Goal: Task Accomplishment & Management: Complete application form

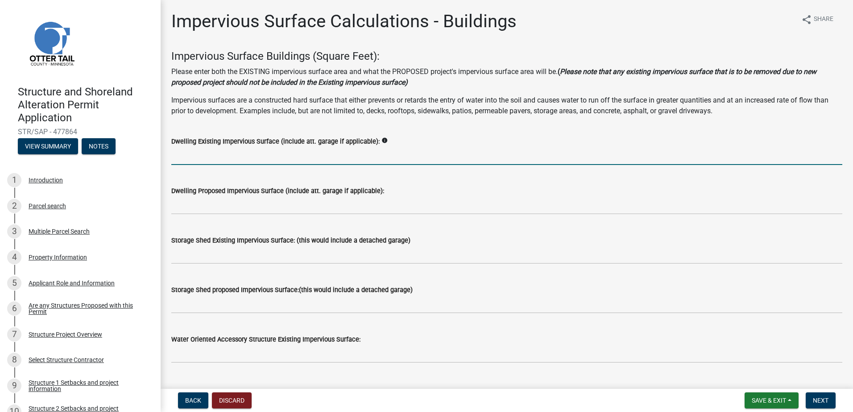
click at [198, 156] on input "text" at bounding box center [506, 156] width 671 height 18
type input "2000"
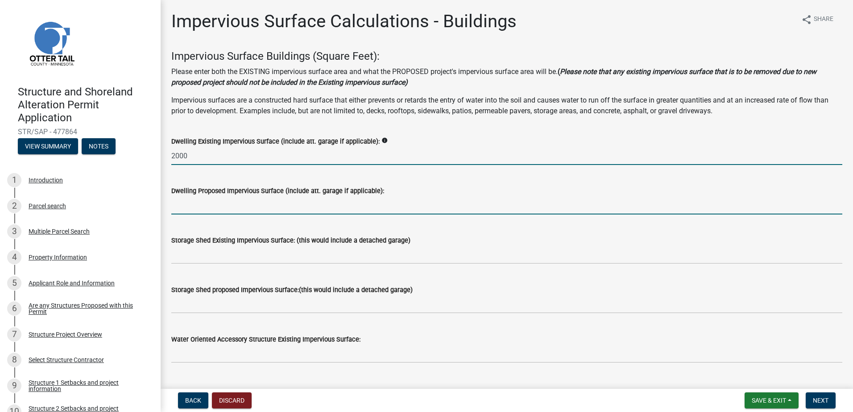
click at [210, 200] on input "text" at bounding box center [506, 205] width 671 height 18
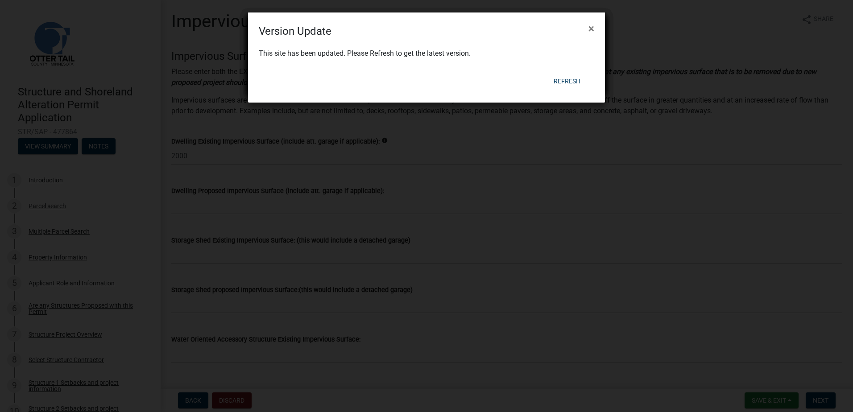
click at [567, 81] on div "Version Update × This site has been updated. Please Refresh to get the latest v…" at bounding box center [426, 57] width 357 height 90
click at [567, 81] on button "Refresh" at bounding box center [567, 81] width 41 height 16
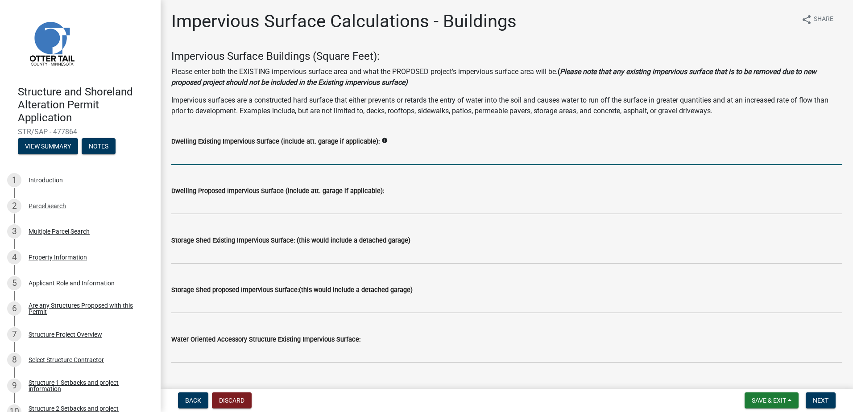
click at [243, 158] on input "text" at bounding box center [506, 156] width 671 height 18
type input "2000"
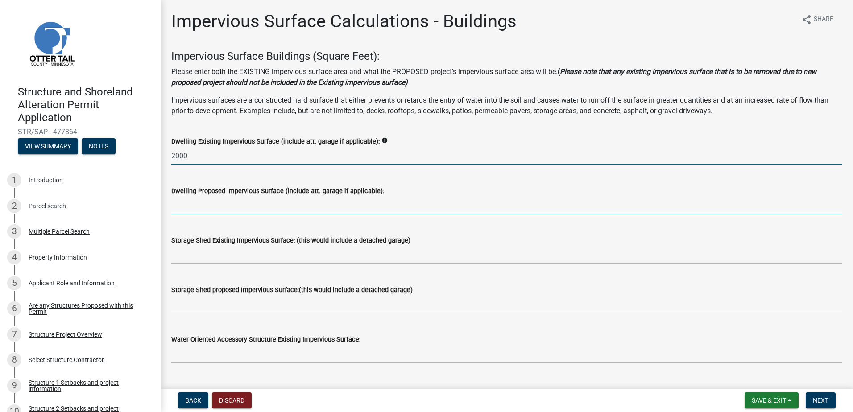
click at [217, 206] on input "text" at bounding box center [506, 205] width 671 height 18
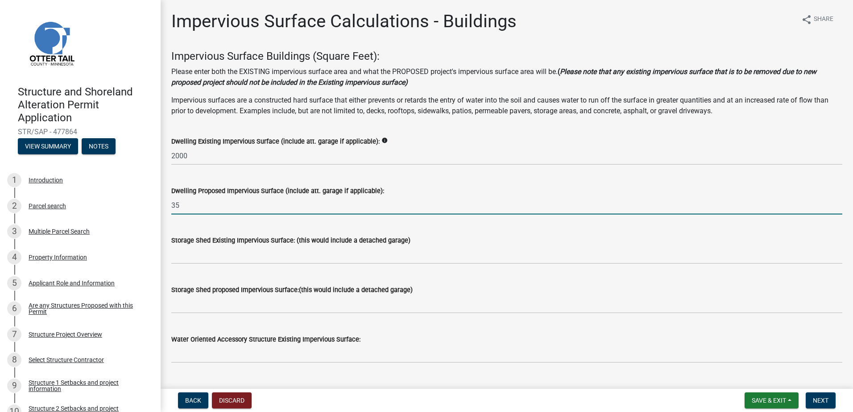
type input "3"
type input "445"
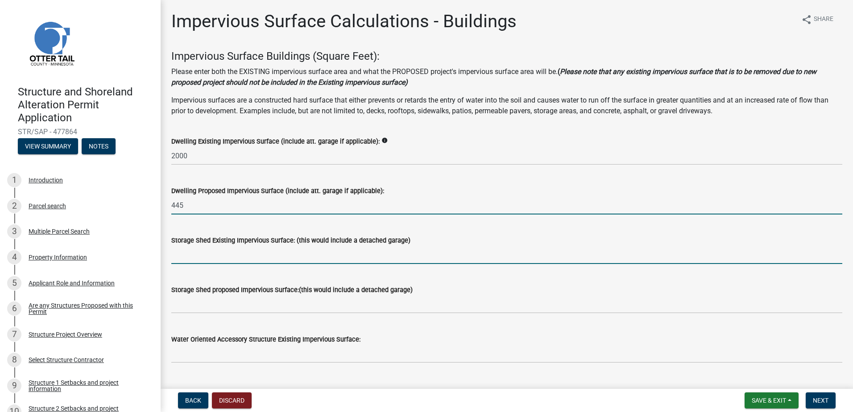
click at [220, 256] on input "text" at bounding box center [506, 255] width 671 height 18
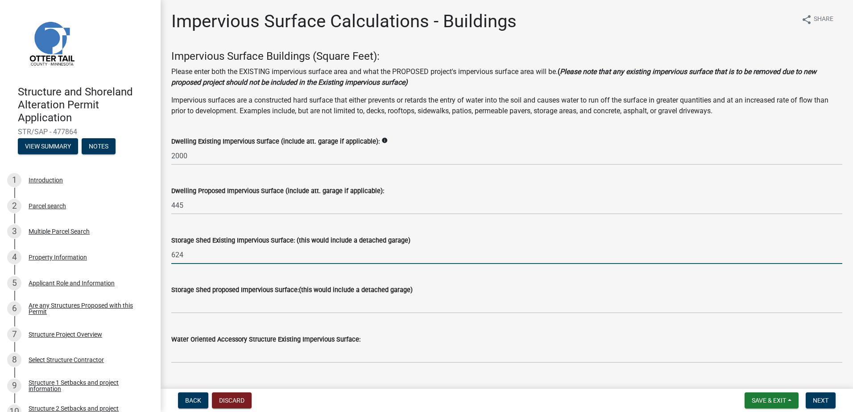
type input "624"
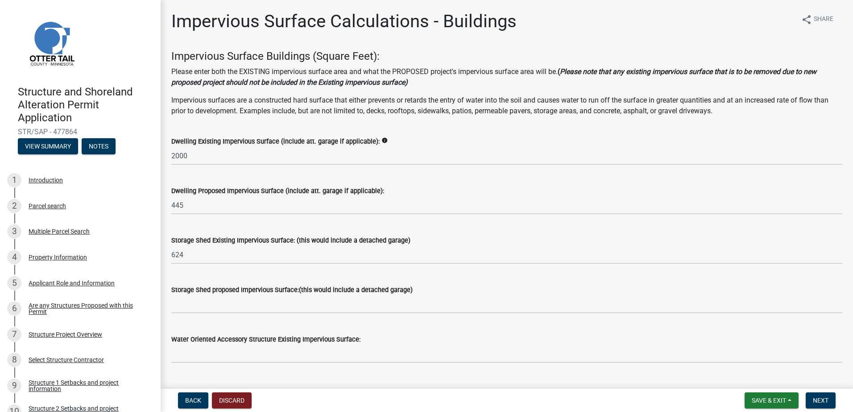
click at [234, 224] on div "Storage Shed Existing Impervious Surface: (this would include a detached garage…" at bounding box center [506, 243] width 671 height 41
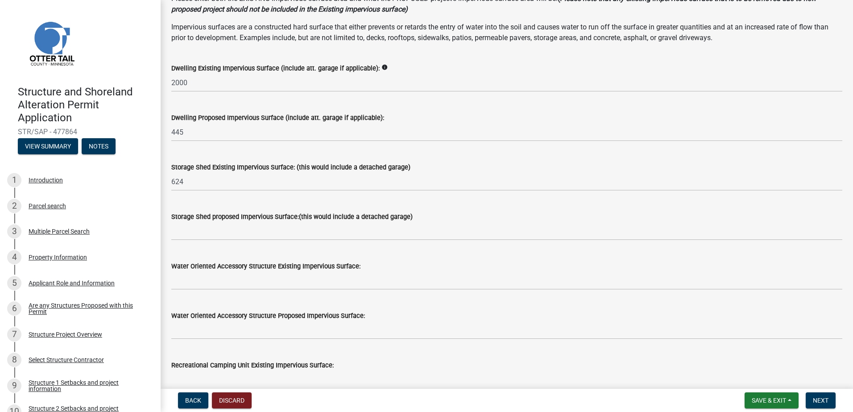
scroll to position [89, 0]
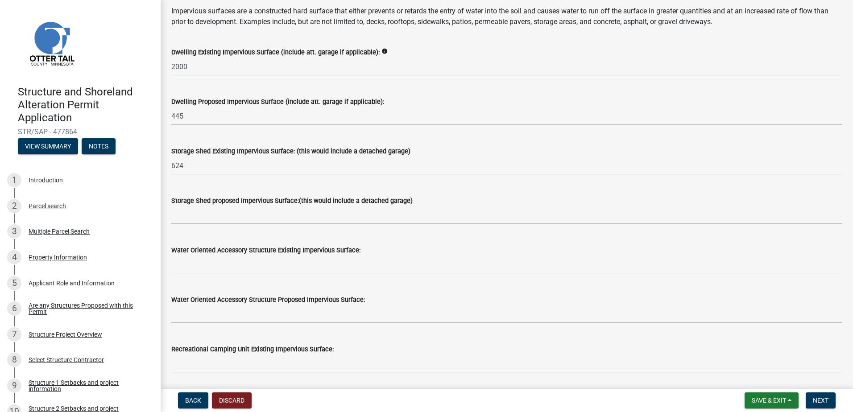
type input "2624.00"
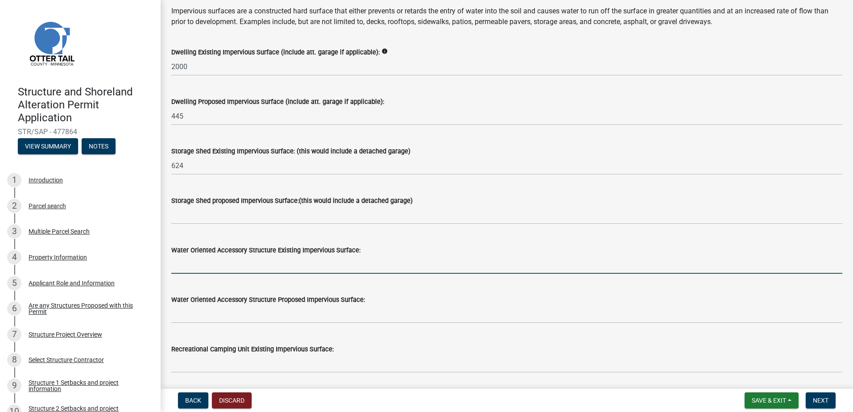
click at [208, 263] on input "text" at bounding box center [506, 265] width 671 height 18
type input "280"
click at [220, 237] on div "Water Oriented Accessory Structure Existing Impervious Surface: 280" at bounding box center [506, 252] width 671 height 41
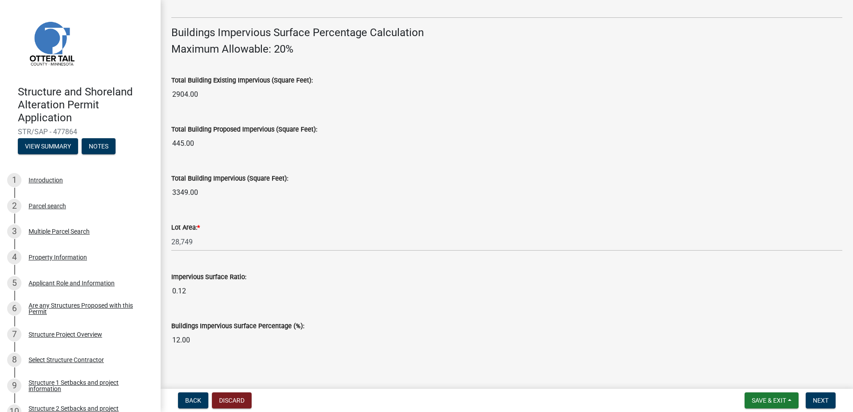
scroll to position [599, 0]
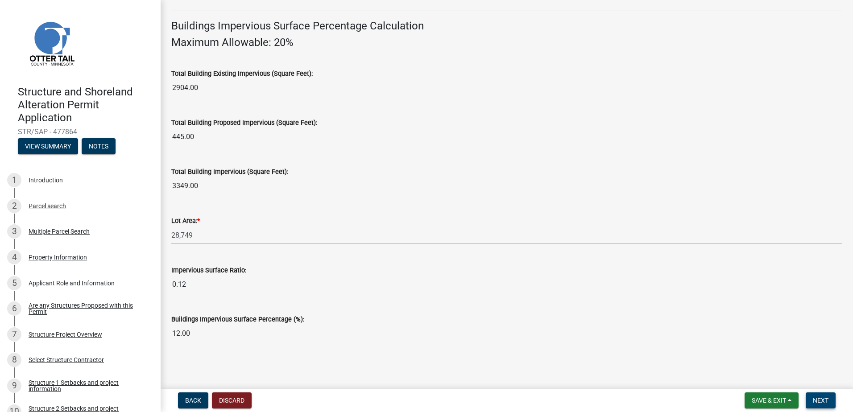
click at [818, 397] on span "Next" at bounding box center [821, 400] width 16 height 7
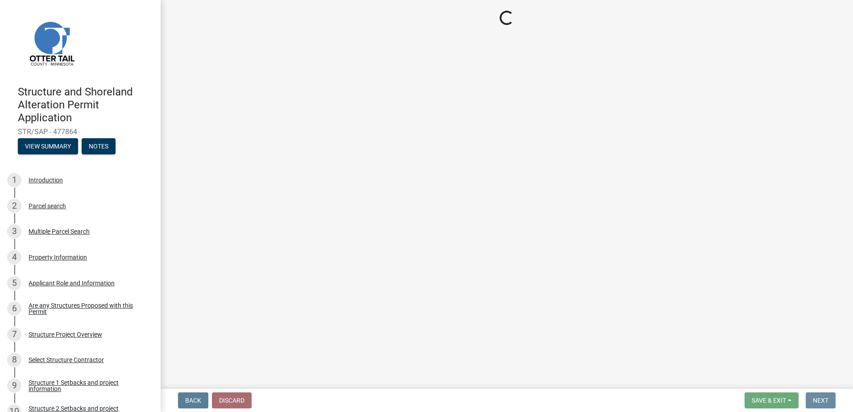
scroll to position [0, 0]
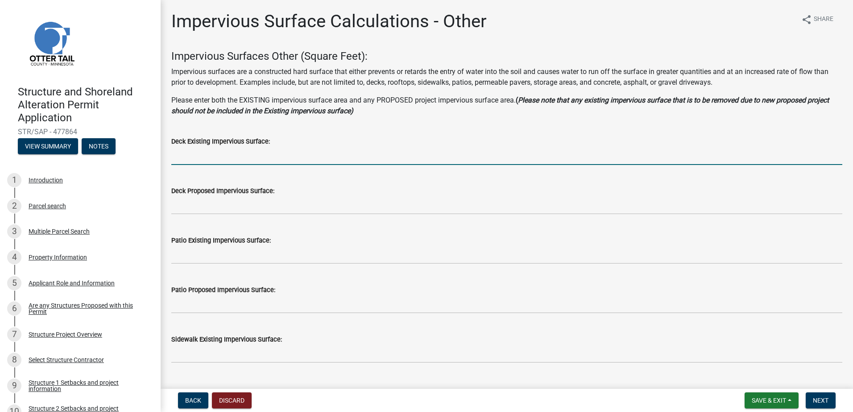
click at [217, 155] on input "text" at bounding box center [506, 156] width 671 height 18
type input "540"
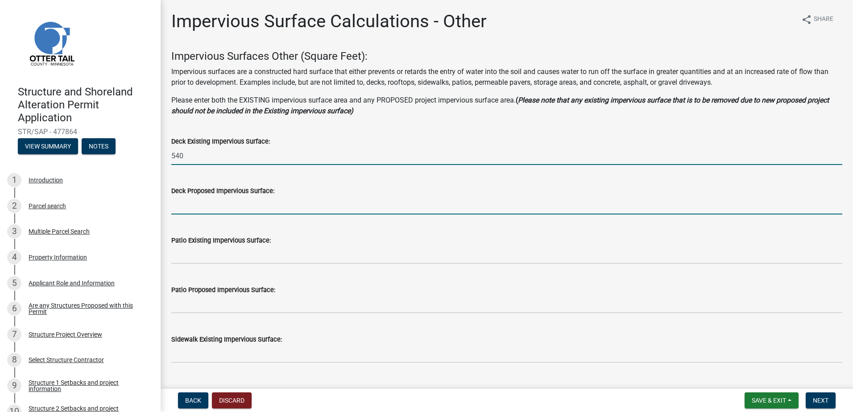
click at [216, 203] on input "text" at bounding box center [506, 205] width 671 height 18
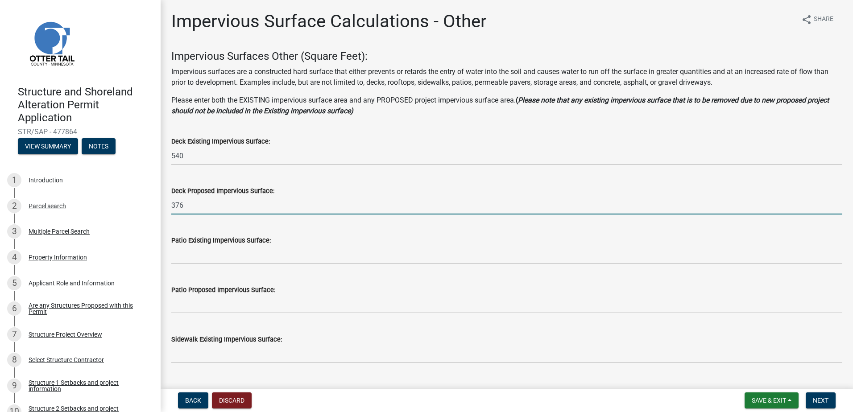
type input "376"
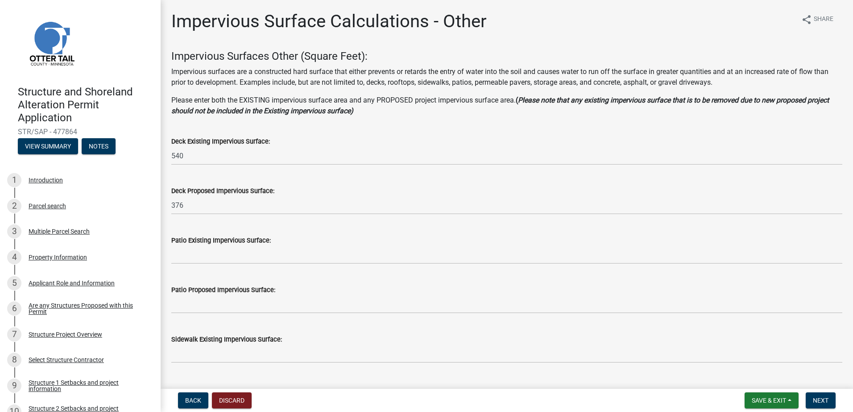
click at [274, 181] on div "Deck Proposed Impervious Surface: 376" at bounding box center [506, 193] width 671 height 41
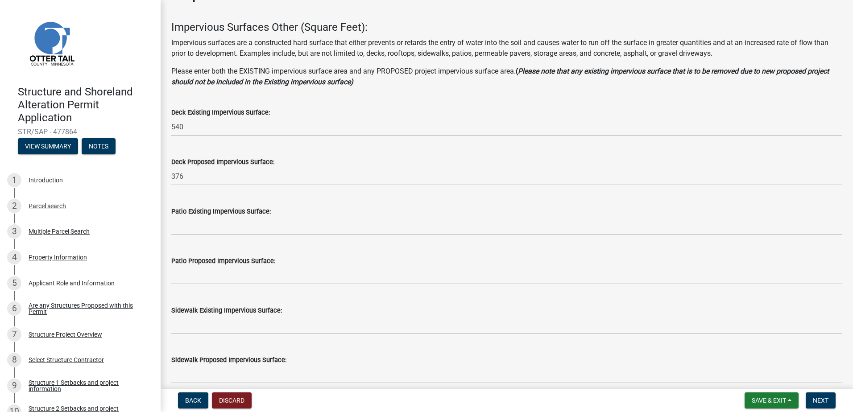
scroll to position [45, 0]
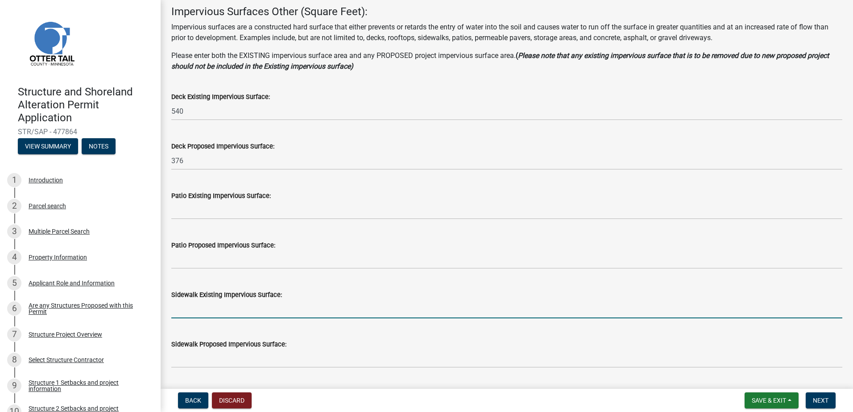
click at [217, 303] on input "text" at bounding box center [506, 309] width 671 height 18
type input "264"
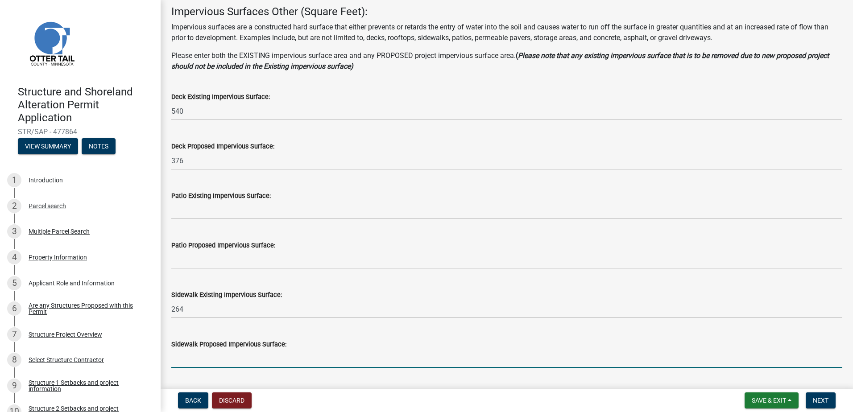
click at [213, 359] on input "text" at bounding box center [506, 359] width 671 height 18
type input "80"
click at [226, 325] on wm-data-entity-input "Sidewalk Existing Impervious Surface: 264" at bounding box center [506, 302] width 671 height 50
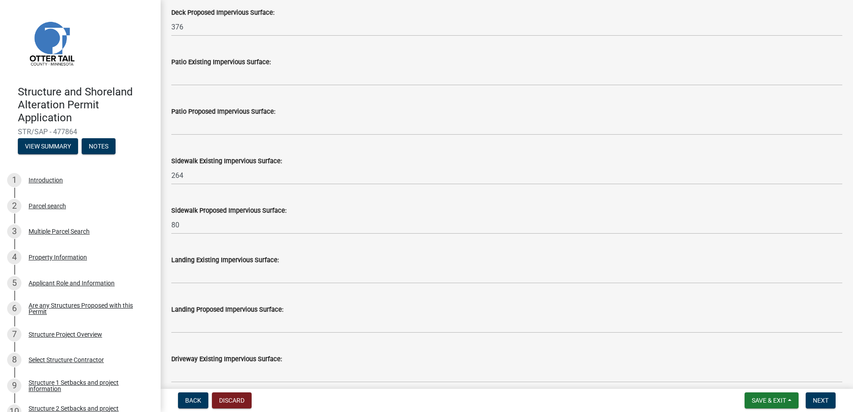
scroll to position [223, 0]
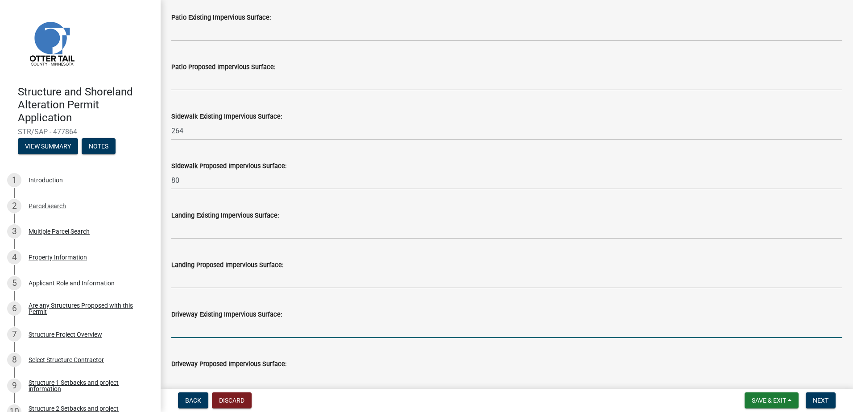
click at [220, 329] on input "text" at bounding box center [506, 329] width 671 height 18
type input "1502"
click at [232, 297] on div "Driveway Existing Impervious Surface: 1502" at bounding box center [506, 317] width 671 height 41
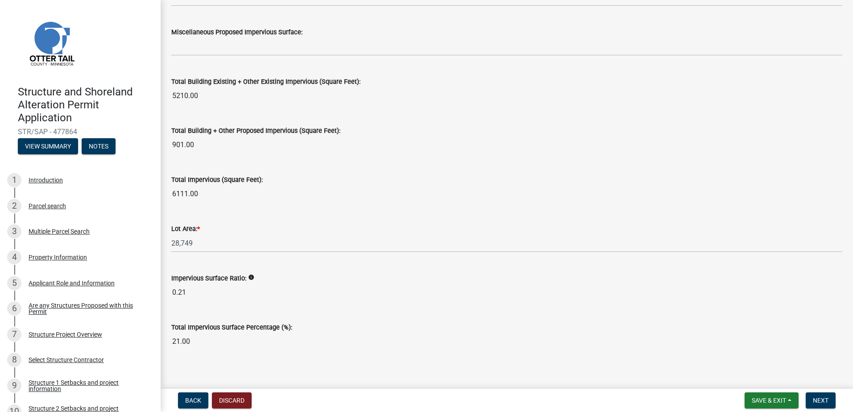
scroll to position [959, 0]
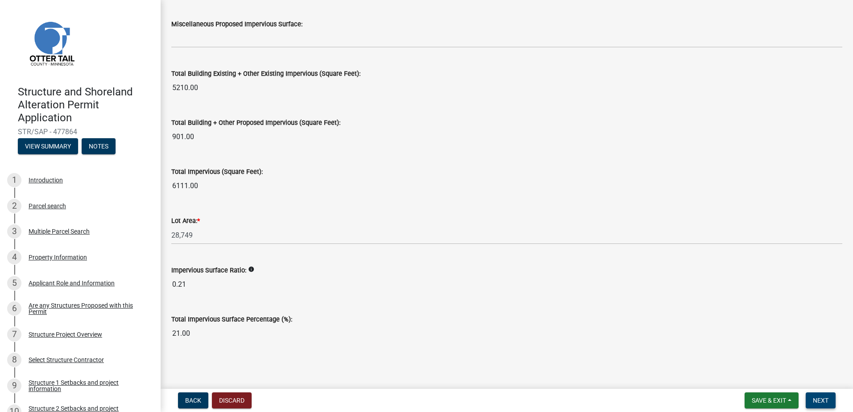
click at [823, 398] on span "Next" at bounding box center [821, 400] width 16 height 7
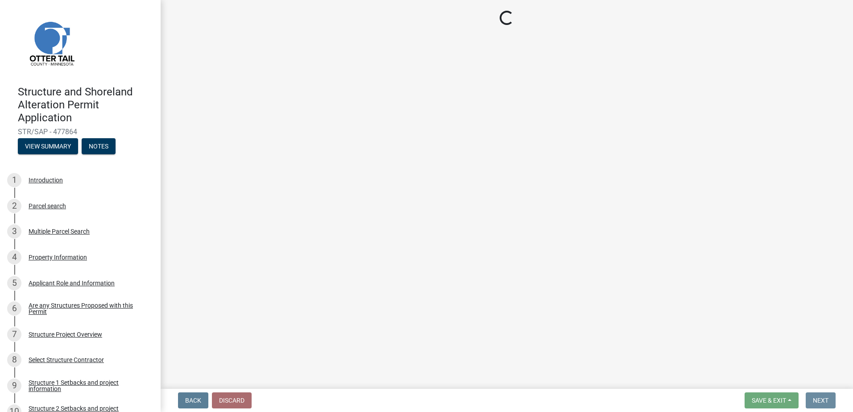
scroll to position [0, 0]
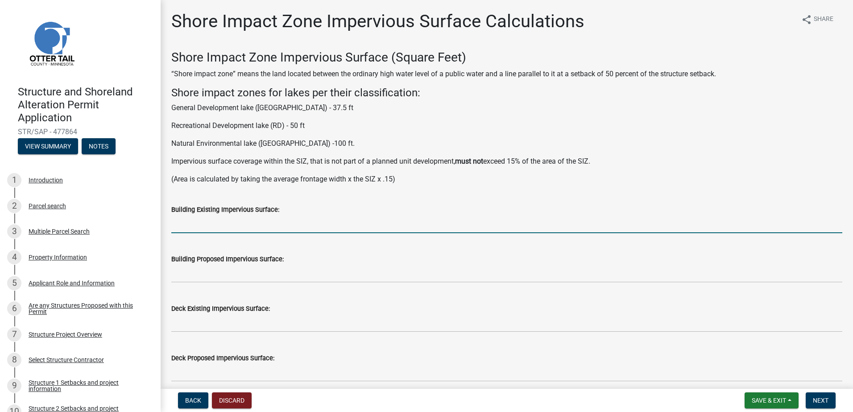
click at [212, 224] on input "text" at bounding box center [506, 224] width 671 height 18
type input "280"
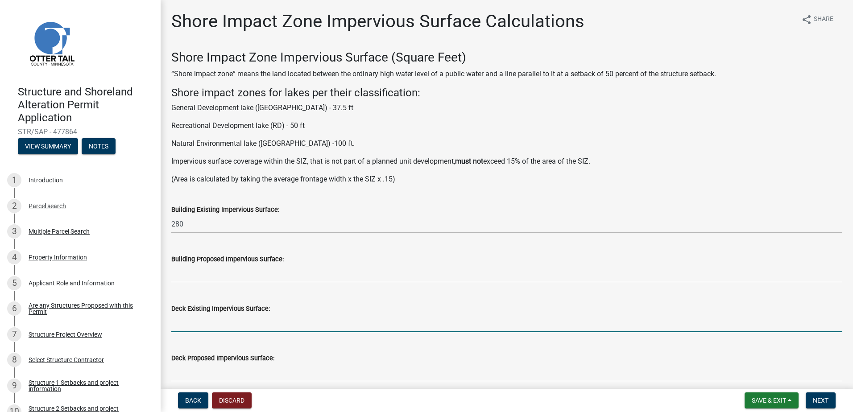
click at [213, 317] on input "text" at bounding box center [506, 323] width 671 height 18
type input "408"
click at [226, 293] on div "Deck Existing Impervious Surface: 408" at bounding box center [506, 311] width 671 height 41
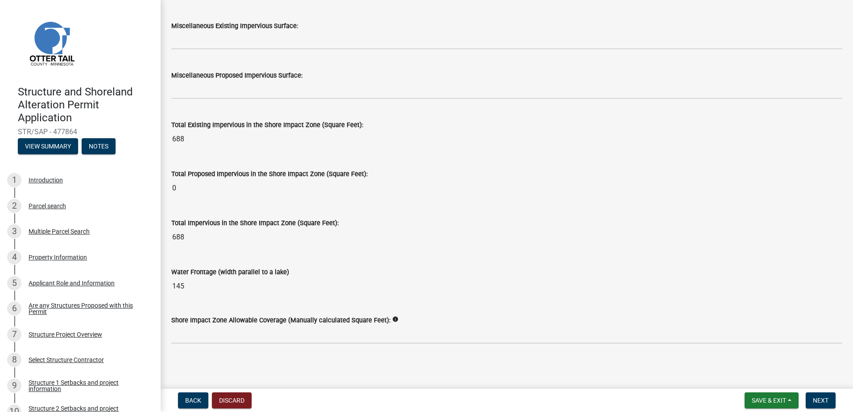
scroll to position [1077, 0]
click at [392, 316] on icon "info" at bounding box center [395, 318] width 6 height 6
click at [515, 219] on div "Total Impervious in the Shore Impact Zone (Square Feet):" at bounding box center [506, 221] width 671 height 11
click at [392, 316] on icon "info" at bounding box center [395, 318] width 6 height 6
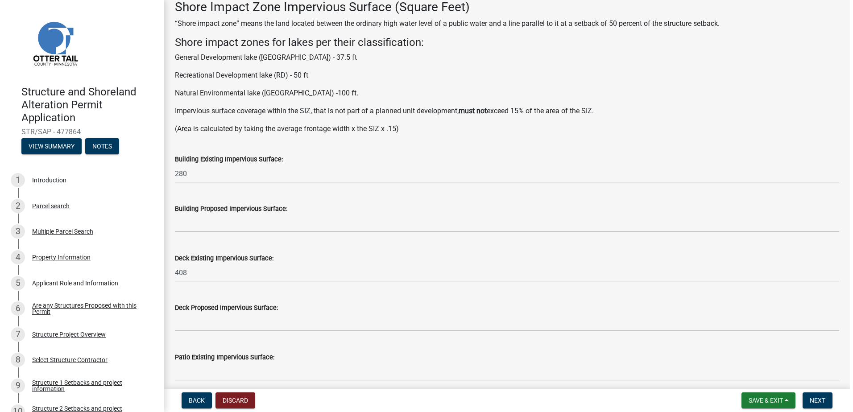
scroll to position [6, 0]
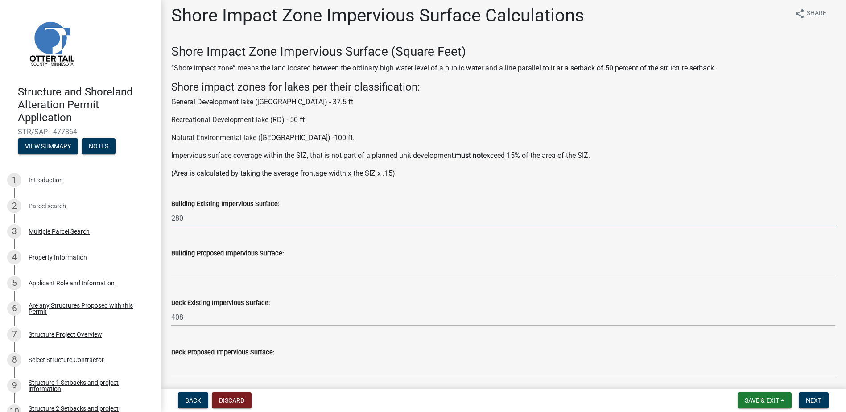
click at [193, 217] on input "280" at bounding box center [503, 218] width 664 height 18
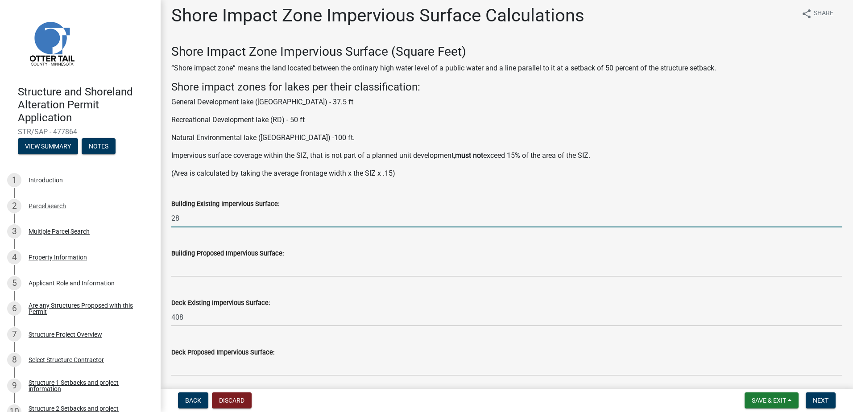
type input "2"
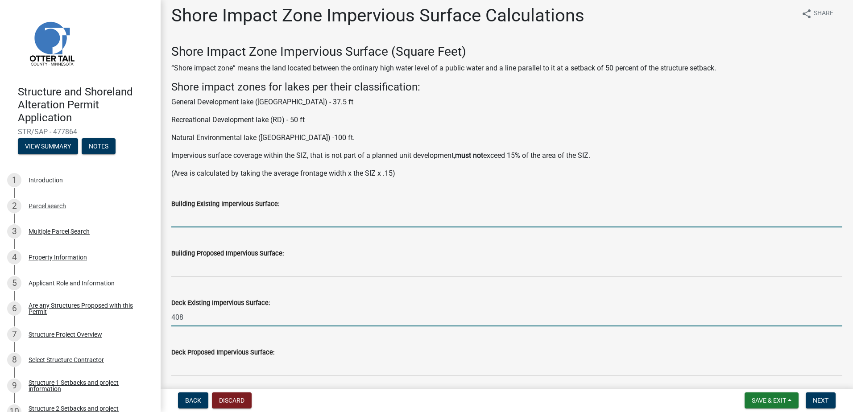
click at [189, 313] on input "408" at bounding box center [506, 317] width 671 height 18
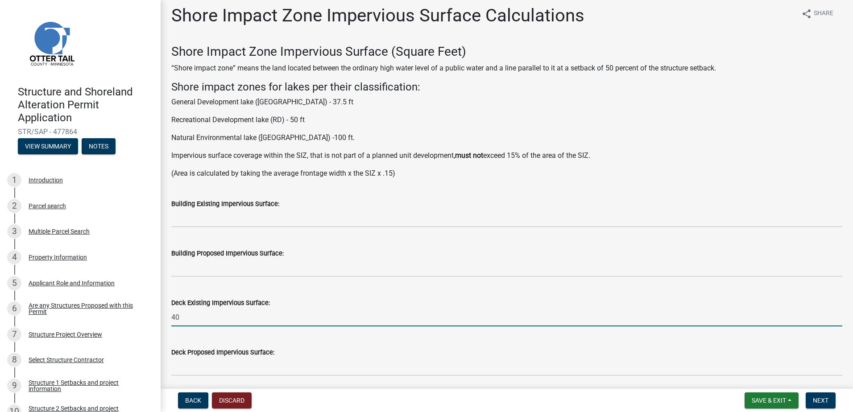
type input "4"
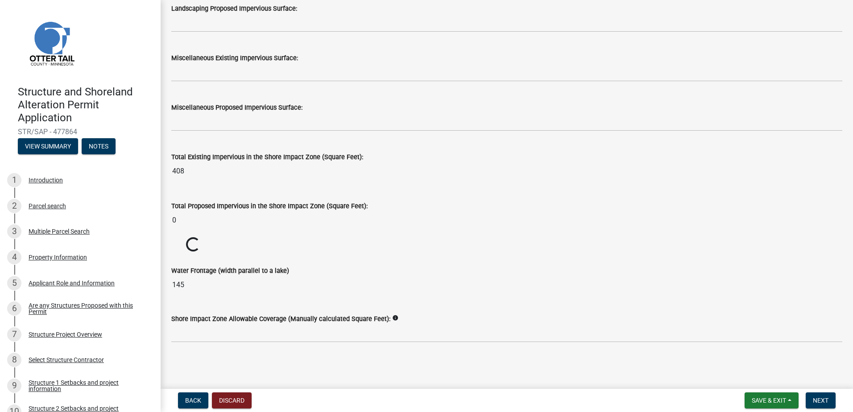
click at [360, 262] on div "Water Frontage (width parallel to a lake) 145" at bounding box center [506, 273] width 671 height 41
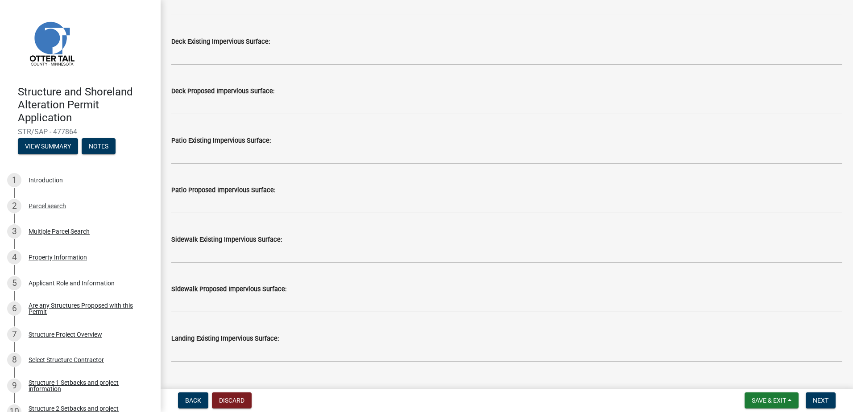
scroll to position [268, 0]
click at [830, 401] on button "Next" at bounding box center [821, 401] width 30 height 16
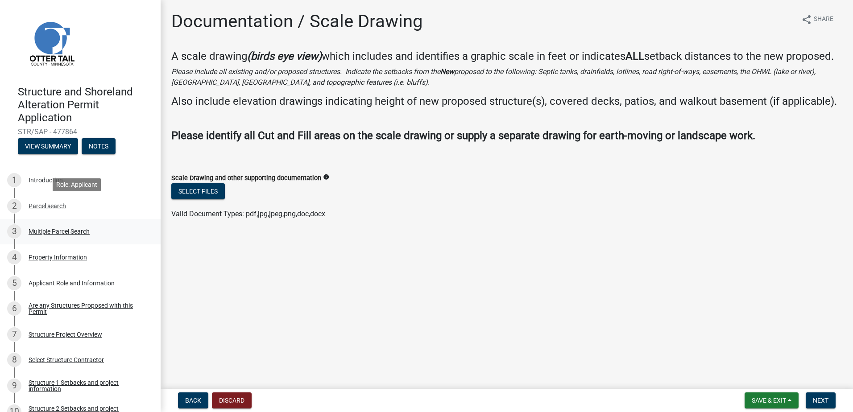
scroll to position [45, 0]
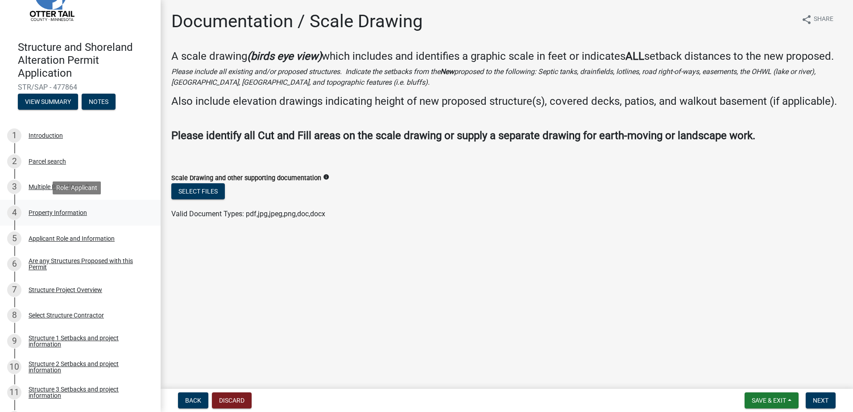
click at [111, 219] on div "4 Property Information" at bounding box center [76, 213] width 139 height 14
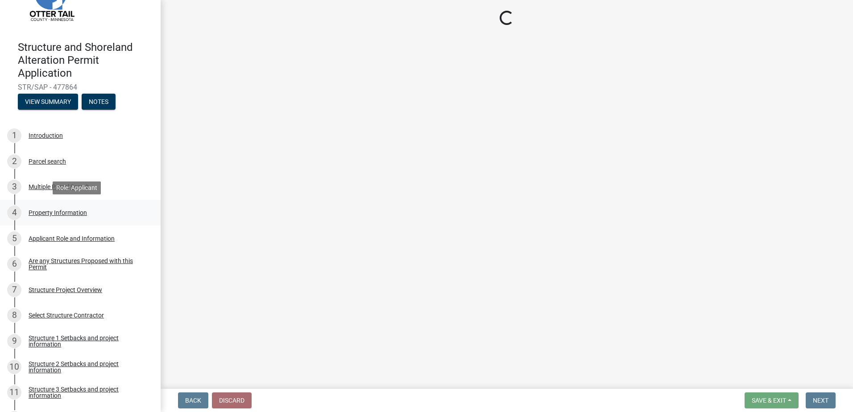
select select "99825219-5d90-43e3-9ac2-9b513b3a7be1"
select select "bc365043-463f-4dd2-a146-228392936da3"
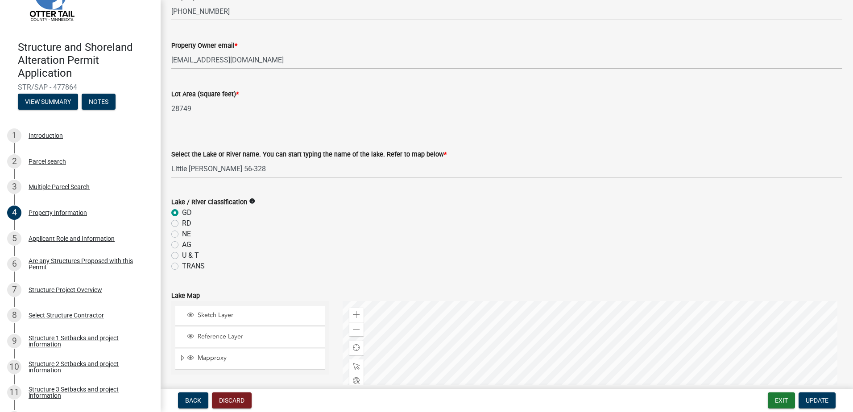
scroll to position [178, 0]
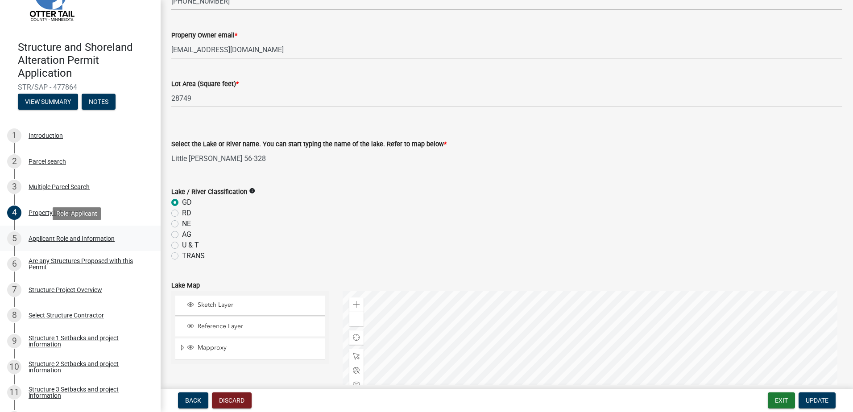
click at [107, 236] on div "Applicant Role and Information" at bounding box center [72, 239] width 86 height 6
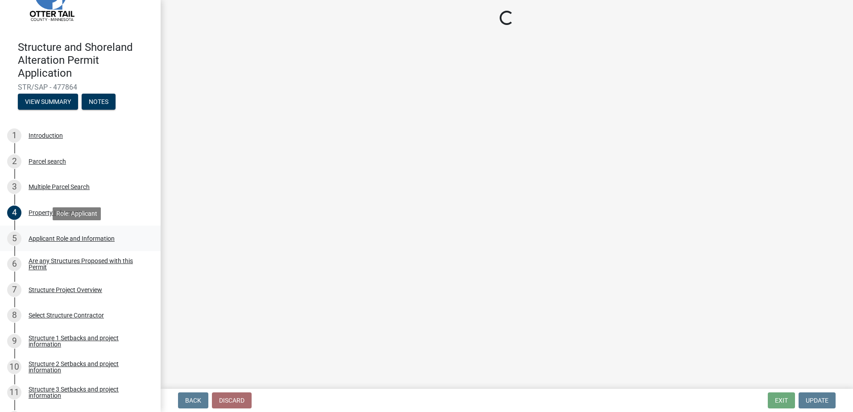
scroll to position [0, 0]
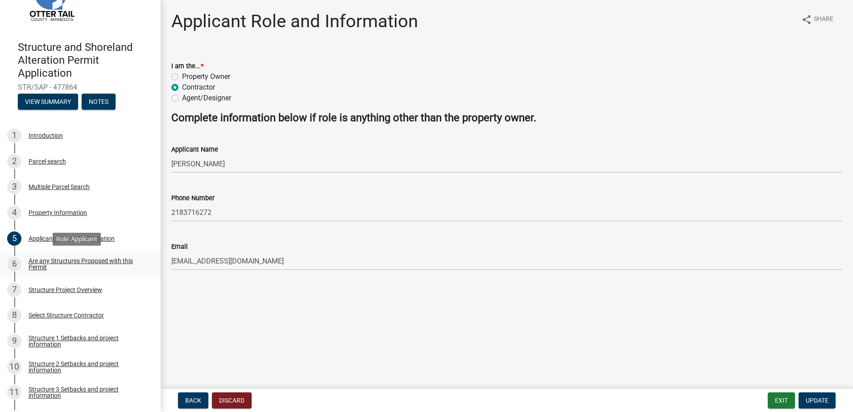
click at [104, 262] on div "Are any Structures Proposed with this Permit" at bounding box center [88, 264] width 118 height 12
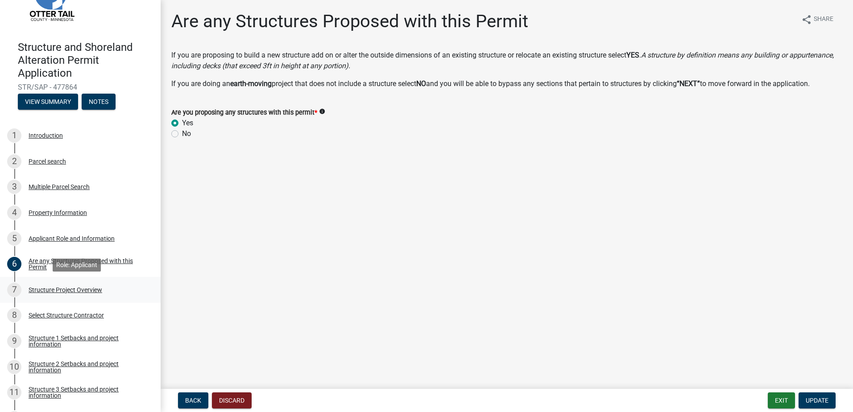
click at [94, 287] on div "Structure Project Overview" at bounding box center [66, 290] width 74 height 6
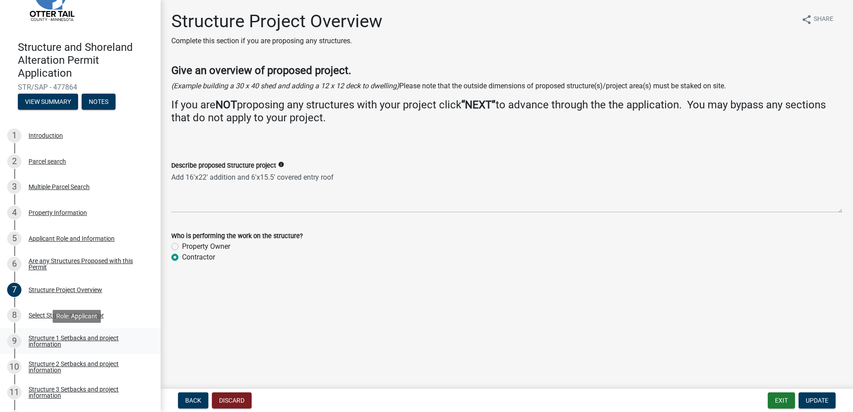
click at [93, 335] on div "Structure 1 Setbacks and project information" at bounding box center [88, 341] width 118 height 12
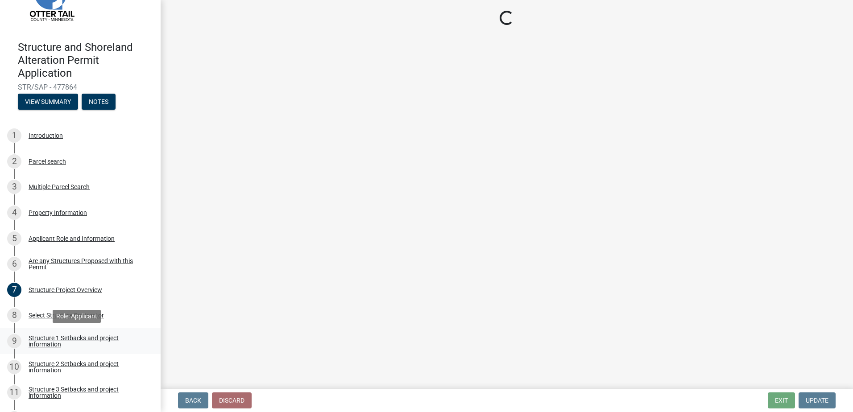
select select "c185e313-3403-4239-bd61-bb563c58a77a"
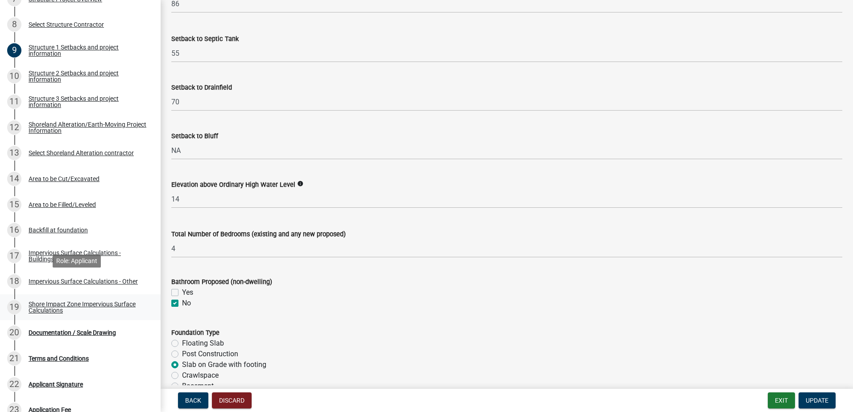
scroll to position [357, 0]
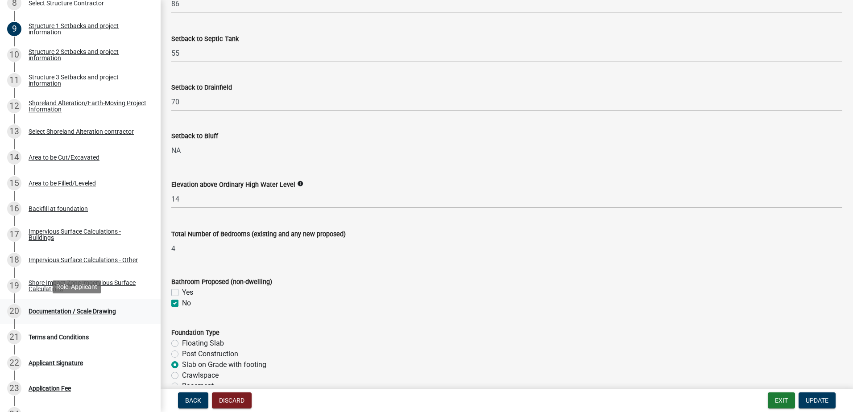
click at [106, 315] on div "Documentation / Scale Drawing" at bounding box center [72, 311] width 87 height 6
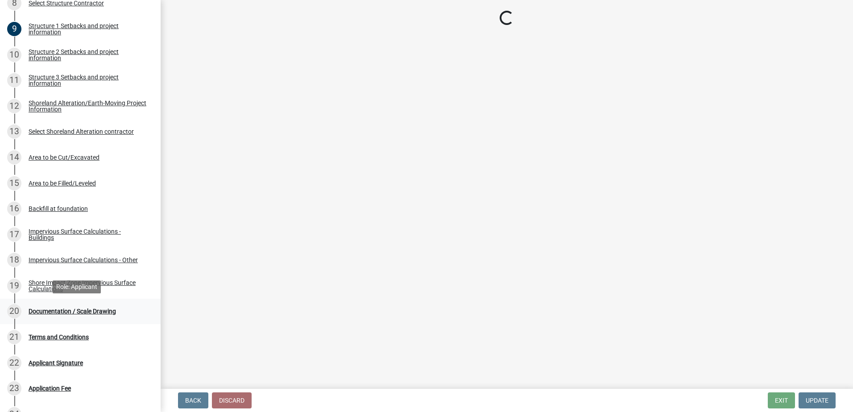
scroll to position [0, 0]
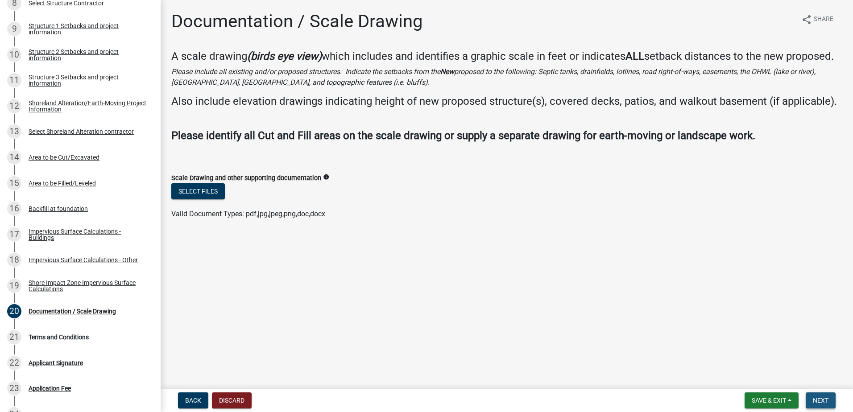
click at [818, 400] on span "Next" at bounding box center [821, 400] width 16 height 7
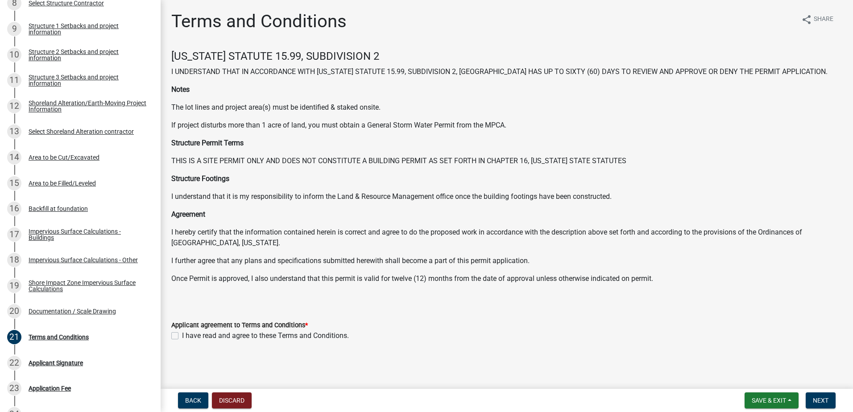
click at [182, 337] on label "I have read and agree to these Terms and Conditions." at bounding box center [265, 336] width 167 height 11
click at [182, 336] on input "I have read and agree to these Terms and Conditions." at bounding box center [185, 334] width 6 height 6
checkbox input "true"
click at [820, 398] on span "Next" at bounding box center [821, 400] width 16 height 7
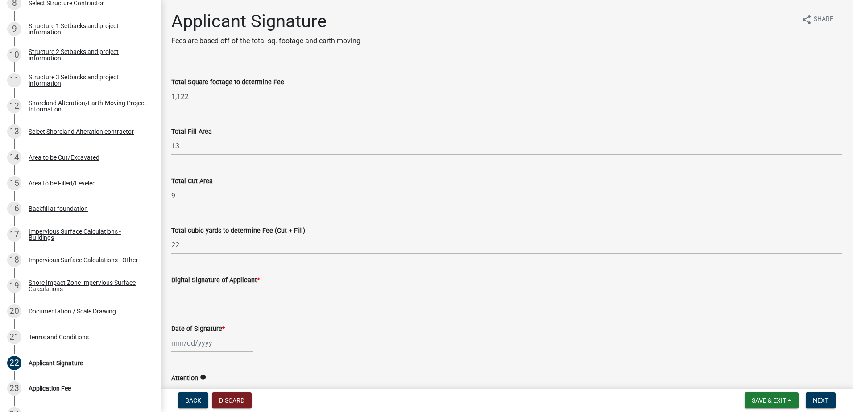
scroll to position [45, 0]
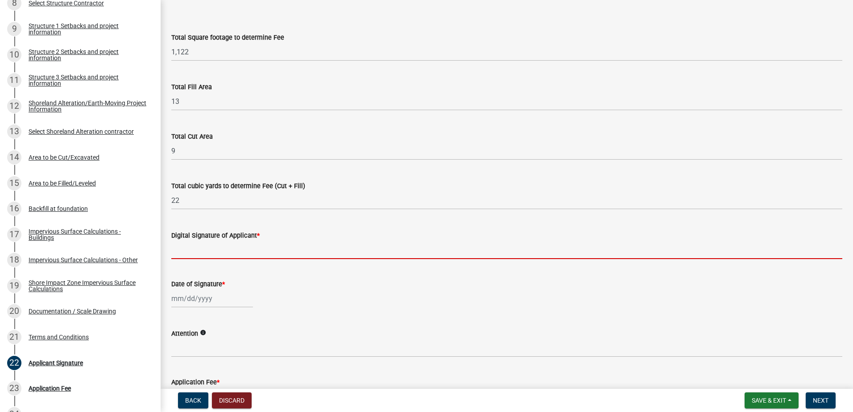
click at [232, 250] on input "Digital Signature of Applicant *" at bounding box center [506, 250] width 671 height 18
type input "Troy Hemmelgarn"
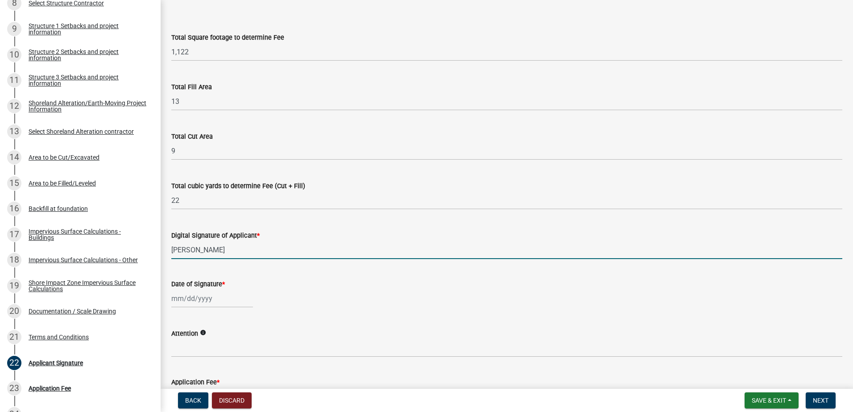
select select "9"
select select "2025"
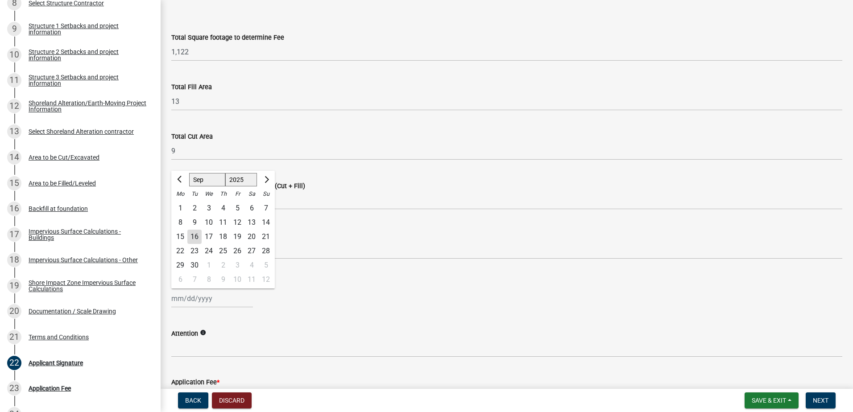
click at [214, 297] on div "Jan Feb Mar Apr May Jun Jul Aug Sep Oct Nov Dec 1525 1526 1527 1528 1529 1530 1…" at bounding box center [212, 299] width 82 height 18
click at [196, 233] on div "16" at bounding box center [194, 237] width 14 height 14
type input "09/16/2025"
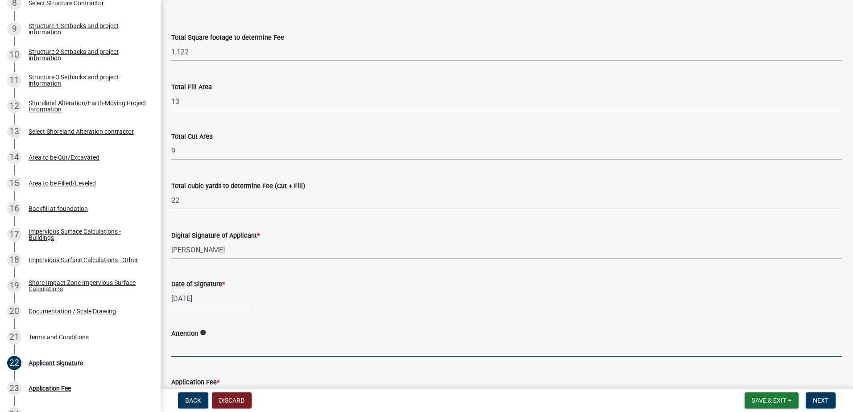
click at [232, 351] on input "Attention" at bounding box center [506, 348] width 671 height 18
type input "Eric"
click at [308, 291] on div "09/16/2025" at bounding box center [506, 299] width 671 height 18
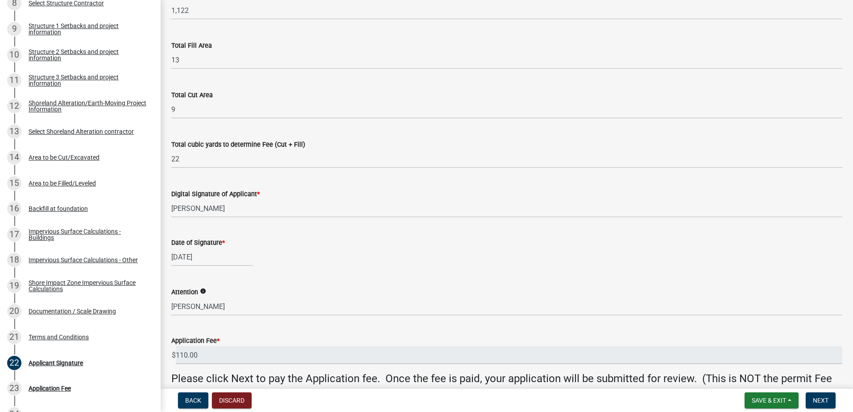
scroll to position [141, 0]
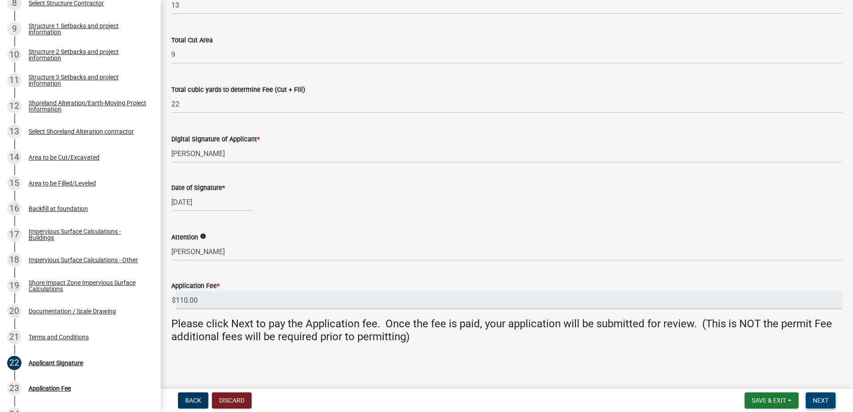
click at [827, 399] on span "Next" at bounding box center [821, 400] width 16 height 7
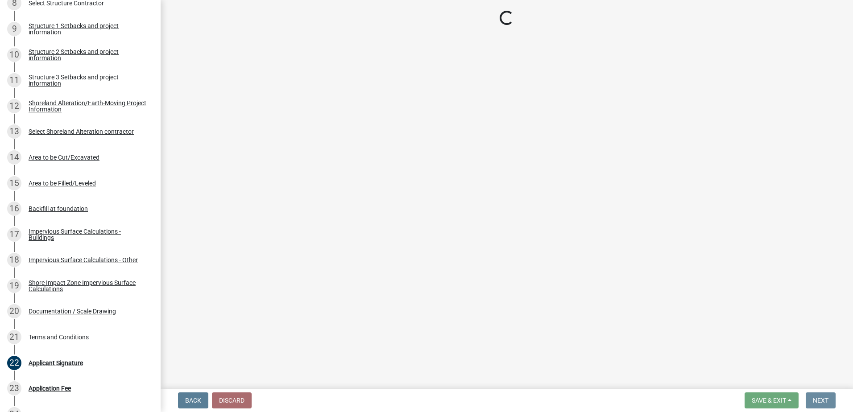
scroll to position [0, 0]
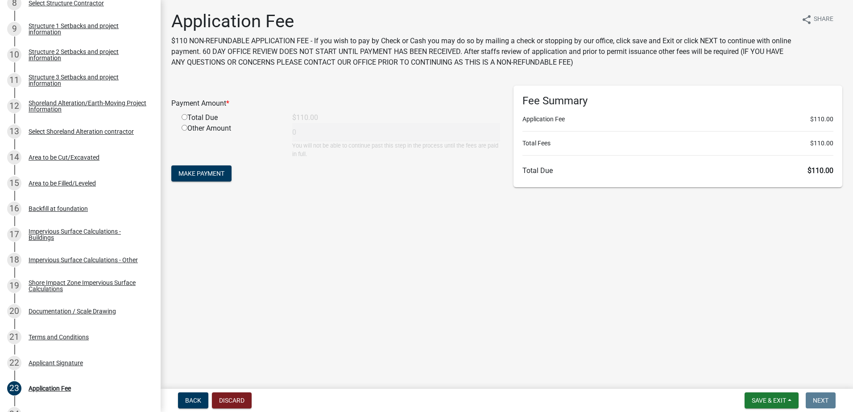
click at [185, 116] on input "radio" at bounding box center [185, 117] width 6 height 6
radio input "true"
type input "110"
click at [206, 174] on span "Make Payment" at bounding box center [201, 173] width 46 height 7
